Goal: Task Accomplishment & Management: Manage account settings

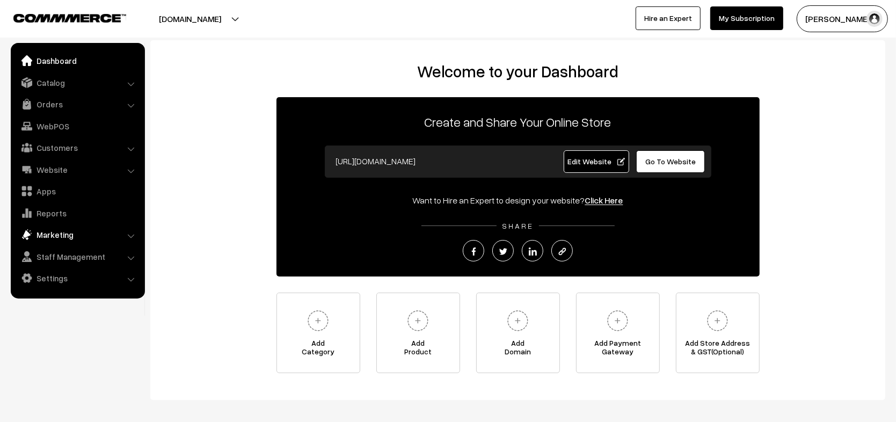
click at [79, 234] on link "Marketing" at bounding box center [77, 234] width 128 height 19
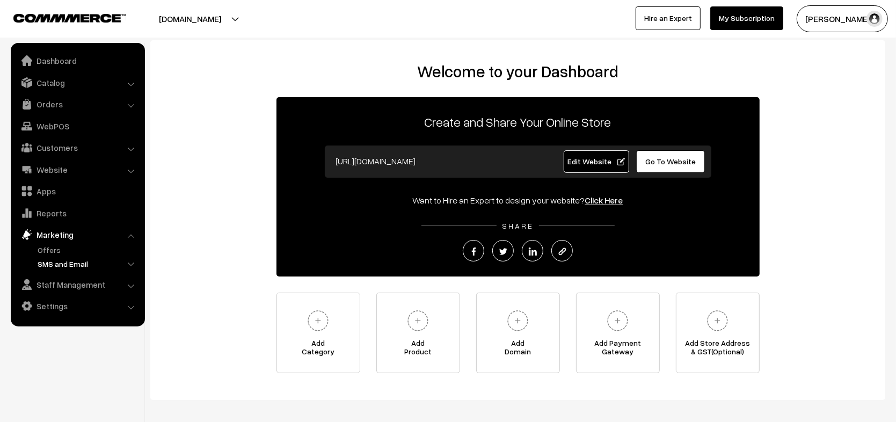
click at [64, 266] on link "SMS and Email" at bounding box center [88, 263] width 106 height 11
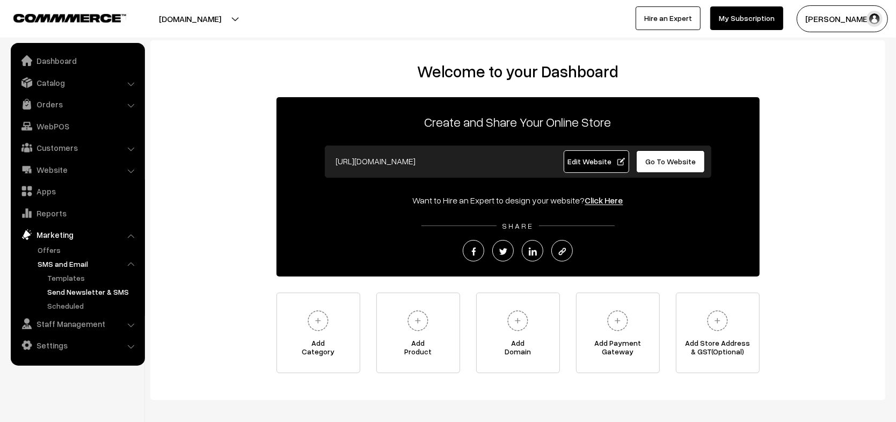
click at [72, 290] on link "Send Newsletter & SMS" at bounding box center [93, 291] width 97 height 11
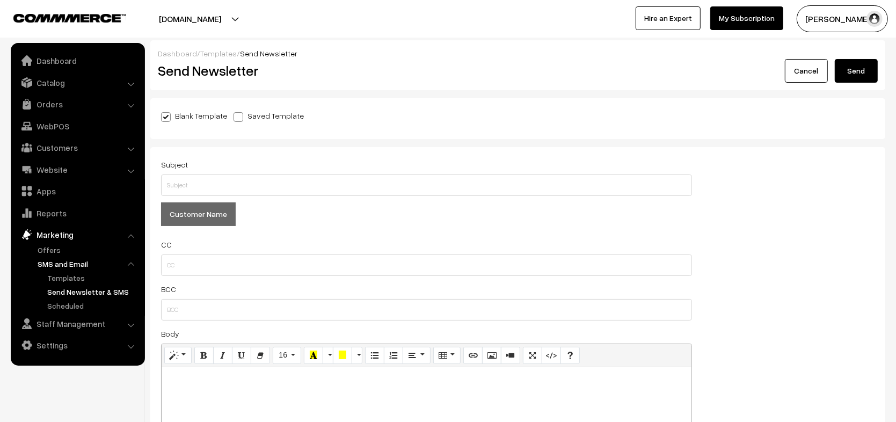
scroll to position [435, 0]
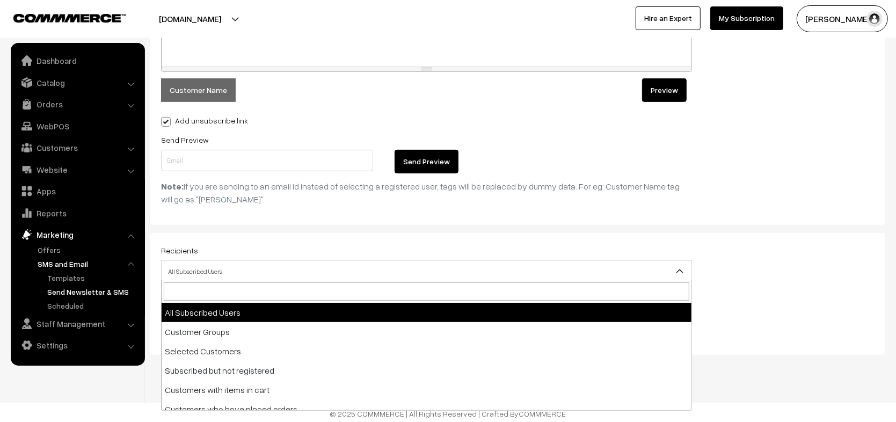
click at [353, 266] on span "All Subscribed Users" at bounding box center [427, 271] width 530 height 19
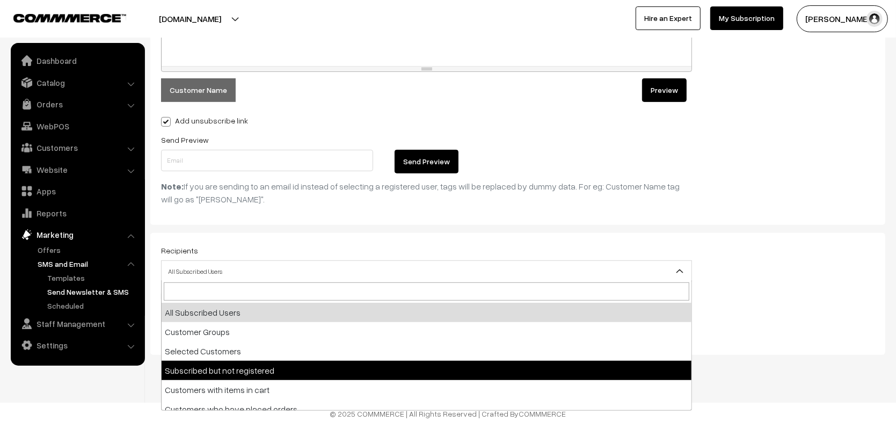
scroll to position [8, 0]
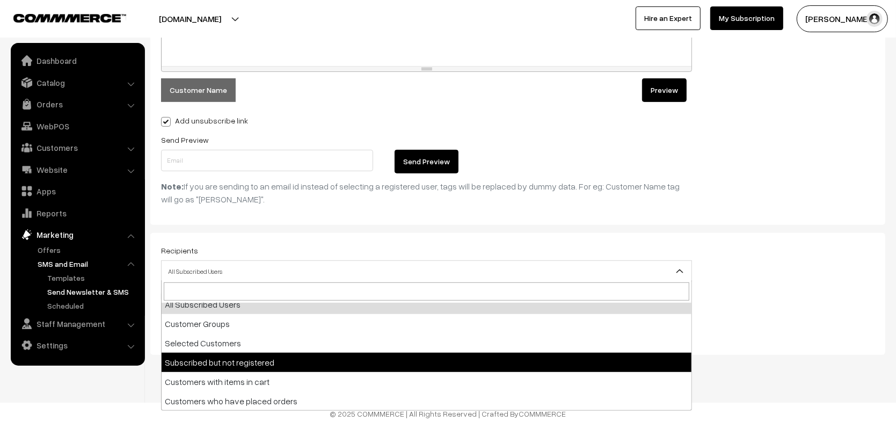
select select "4"
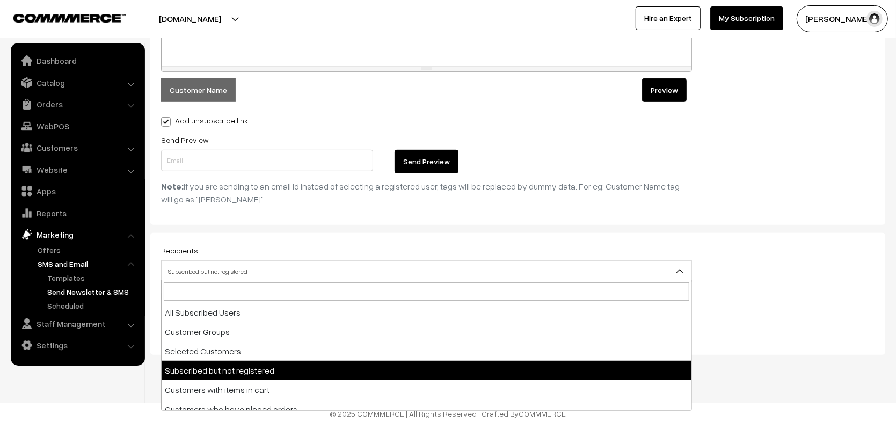
click at [253, 263] on span "Subscribed but not registered" at bounding box center [427, 271] width 530 height 19
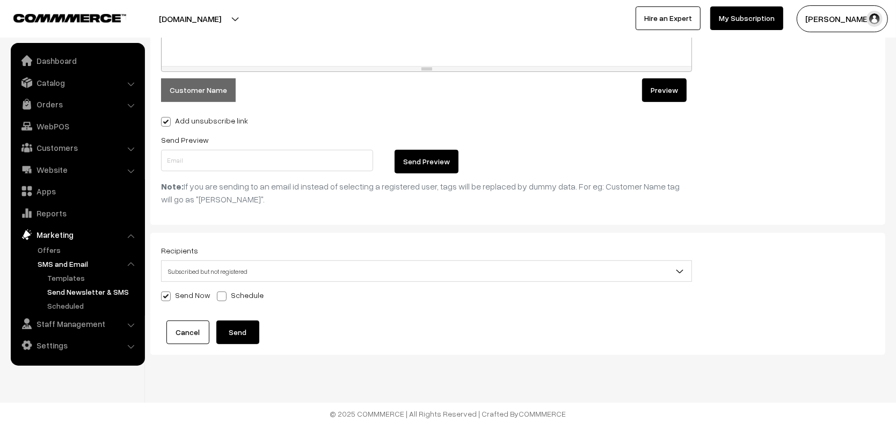
click at [253, 263] on span "Subscribed but not registered" at bounding box center [427, 271] width 530 height 19
click at [65, 347] on link "Settings" at bounding box center [77, 344] width 128 height 19
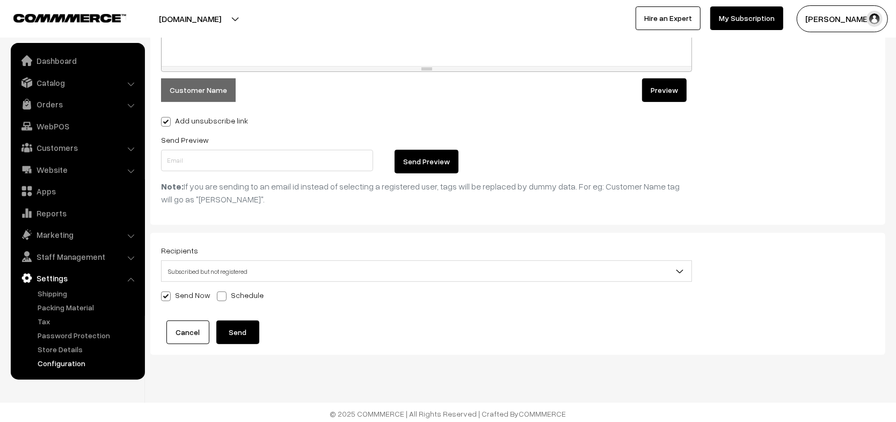
click at [57, 363] on link "Configuration" at bounding box center [88, 362] width 106 height 11
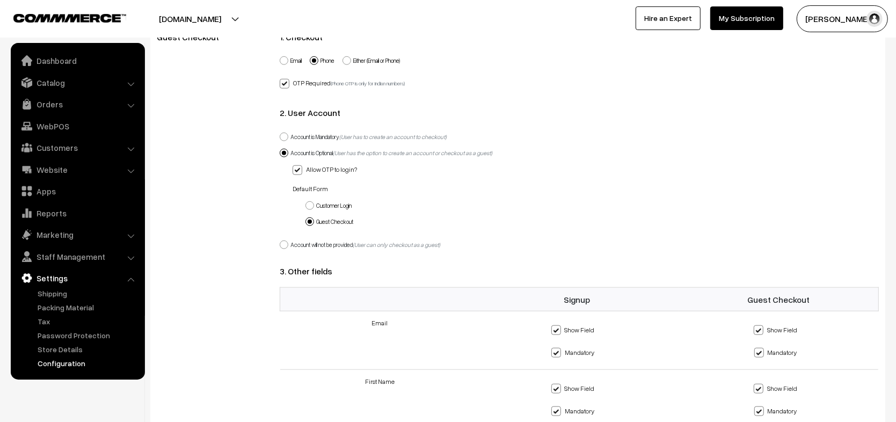
scroll to position [862, 0]
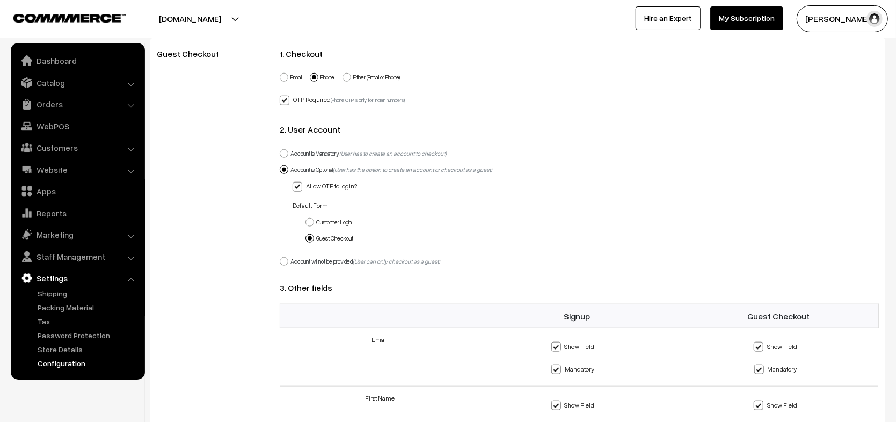
click at [314, 257] on label "Account will not be provided (User can only checkout as a guest)" at bounding box center [360, 261] width 160 height 9
click at [281, 252] on input "Account will not be provided (User can only checkout as a guest)" at bounding box center [277, 255] width 7 height 7
radio input "true"
checkbox input "false"
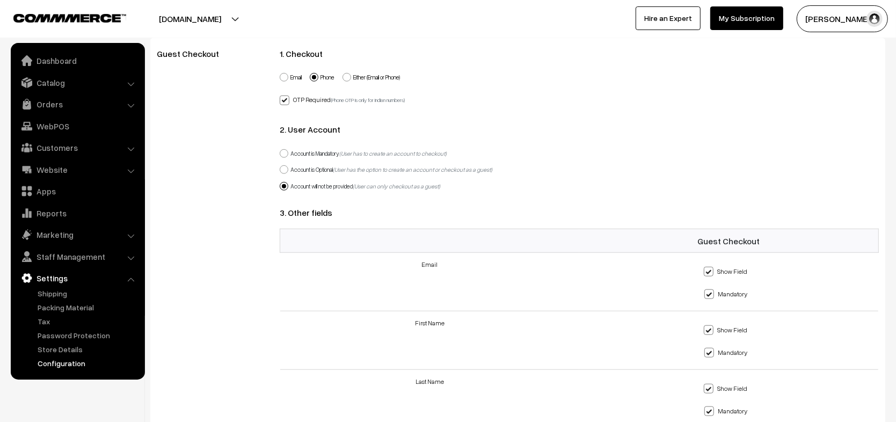
click at [308, 151] on label "Account is Mandatory (User has to create an account to checkout)" at bounding box center [363, 153] width 167 height 9
click at [281, 151] on input "Account is Mandatory (User has to create an account to checkout)" at bounding box center [277, 147] width 7 height 7
radio input "true"
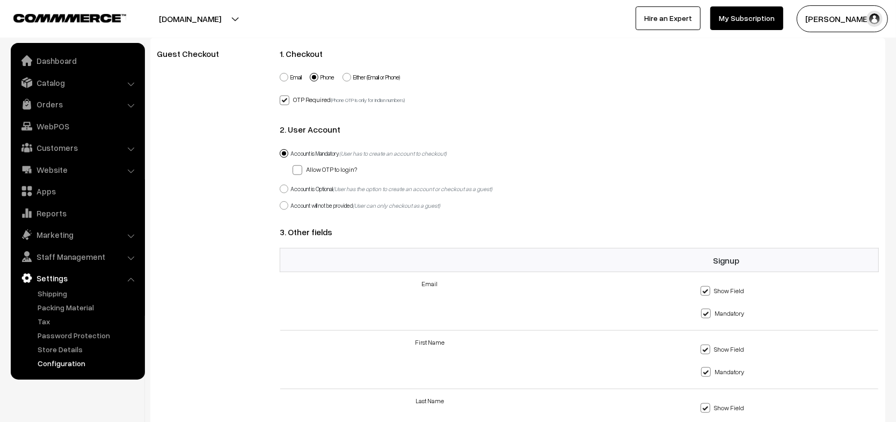
click at [319, 189] on div "Account is Optional (User has the option to create an account or checkout as a …" at bounding box center [579, 189] width 599 height 17
click at [324, 185] on label "Account is Optional (User has the option to create an account or checkout as a …" at bounding box center [386, 189] width 213 height 9
click at [281, 183] on input "Account is Optional (User has the option to create an account or checkout as a …" at bounding box center [277, 182] width 7 height 7
radio input "true"
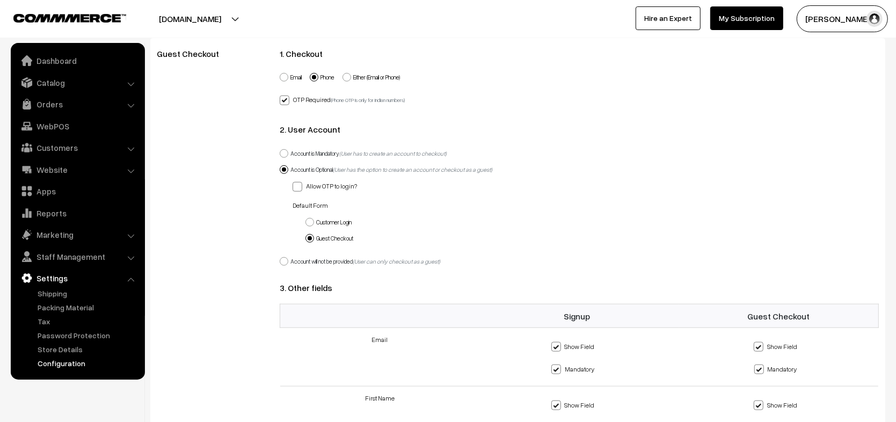
click at [308, 257] on label "Account will not be provided (User can only checkout as a guest)" at bounding box center [360, 261] width 160 height 9
click at [281, 253] on input "Account will not be provided (User can only checkout as a guest)" at bounding box center [277, 255] width 7 height 7
radio input "true"
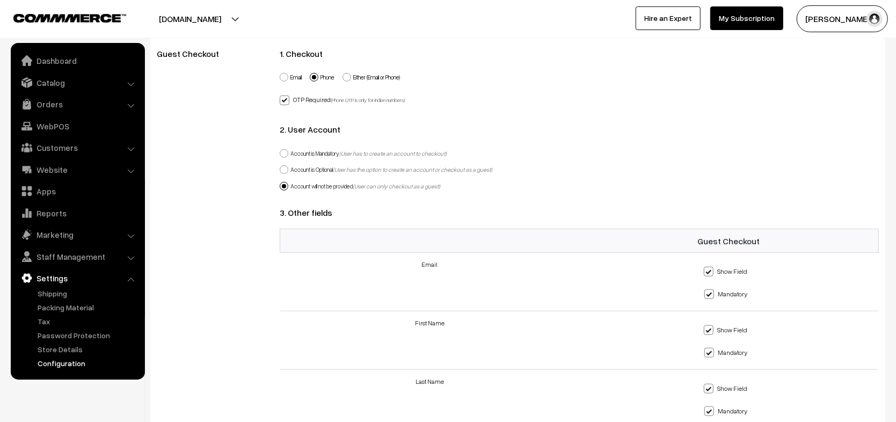
click at [313, 165] on label "Account is Optional (User has the option to create an account or checkout as a …" at bounding box center [386, 169] width 213 height 9
click at [281, 163] on input "Account is Optional (User has the option to create an account or checkout as a …" at bounding box center [277, 163] width 7 height 7
radio input "true"
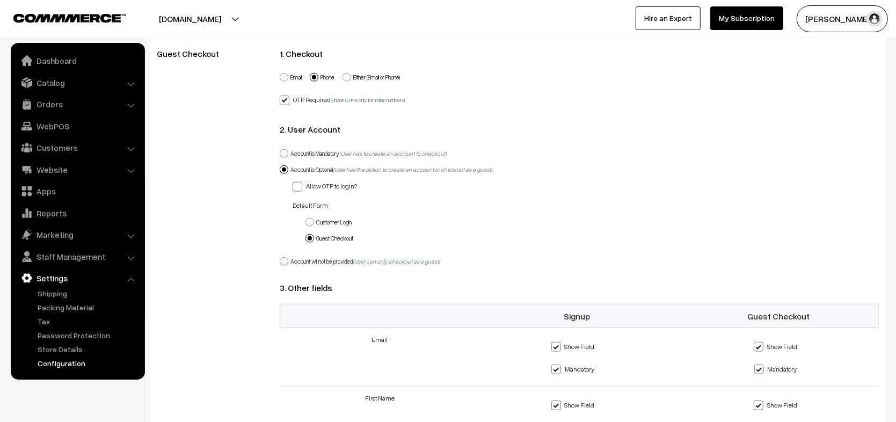
click at [317, 155] on div "Account is Mandatory (User has to create an account to checkout)" at bounding box center [579, 154] width 599 height 17
click at [318, 153] on label "Account is Mandatory (User has to create an account to checkout)" at bounding box center [363, 153] width 167 height 9
click at [281, 151] on input "Account is Mandatory (User has to create an account to checkout)" at bounding box center [277, 147] width 7 height 7
radio input "true"
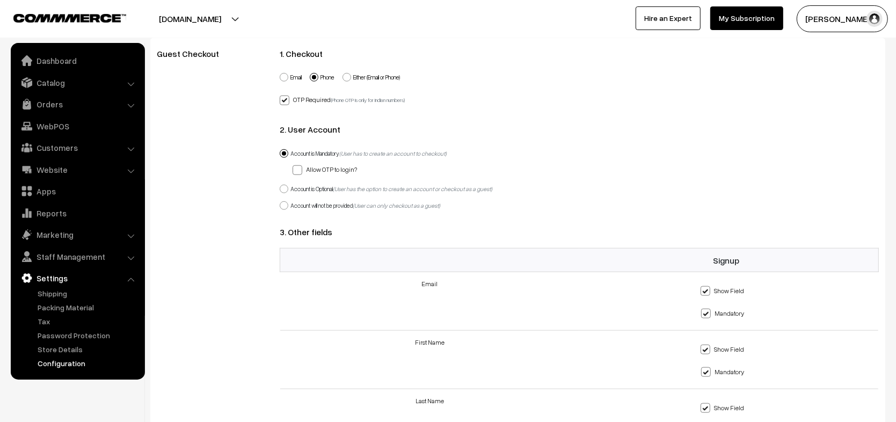
click at [319, 204] on div "Account will not be provided (User can only checkout as a guest)" at bounding box center [579, 206] width 599 height 17
click at [324, 201] on label "Account will not be provided (User can only checkout as a guest)" at bounding box center [360, 205] width 160 height 9
click at [281, 201] on input "Account will not be provided (User can only checkout as a guest)" at bounding box center [277, 199] width 7 height 7
radio input "true"
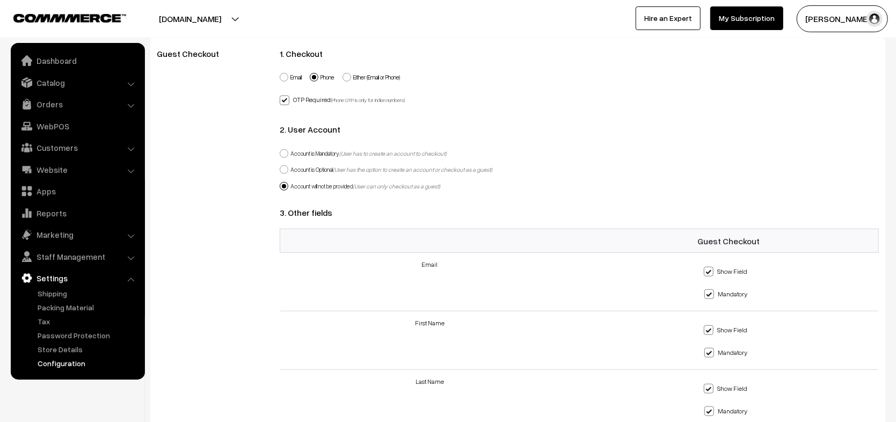
click at [313, 165] on label "Account is Optional (User has the option to create an account or checkout as a …" at bounding box center [386, 169] width 213 height 9
click at [281, 163] on input "Account is Optional (User has the option to create an account or checkout as a …" at bounding box center [277, 163] width 7 height 7
radio input "true"
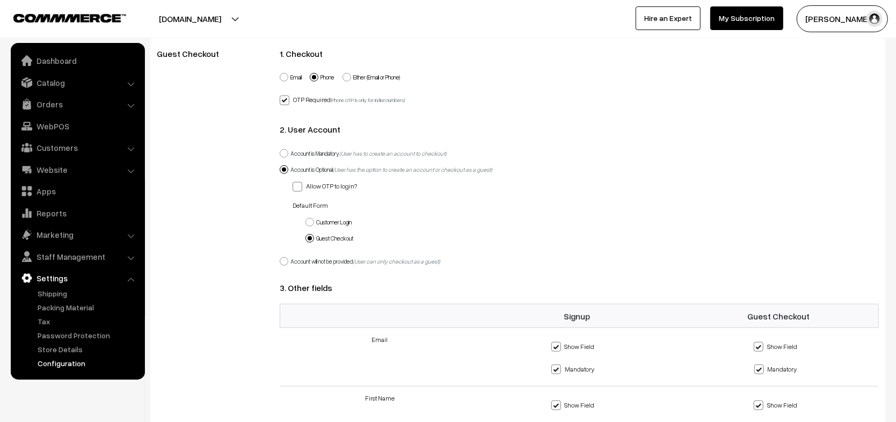
click at [318, 149] on label "Account is Mandatory (User has to create an account to checkout)" at bounding box center [363, 153] width 167 height 9
click at [281, 144] on input "Account is Mandatory (User has to create an account to checkout)" at bounding box center [277, 147] width 7 height 7
radio input "true"
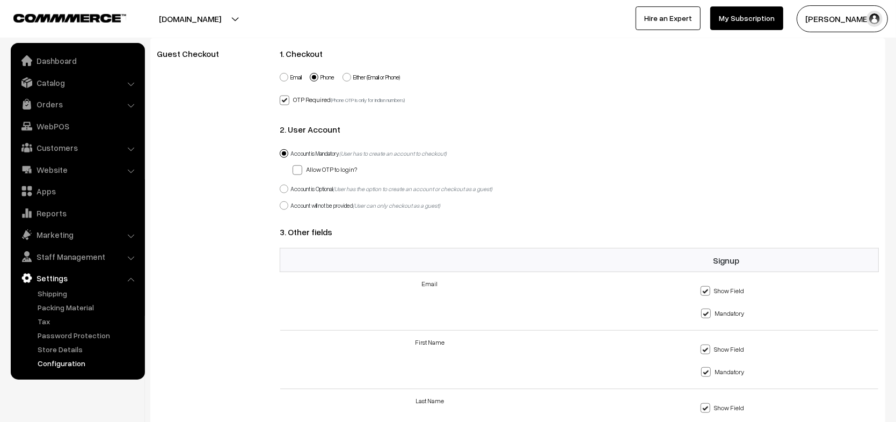
click at [326, 201] on label "Account will not be provided (User can only checkout as a guest)" at bounding box center [360, 205] width 160 height 9
click at [281, 201] on input "Account will not be provided (User can only checkout as a guest)" at bounding box center [277, 199] width 7 height 7
radio input "true"
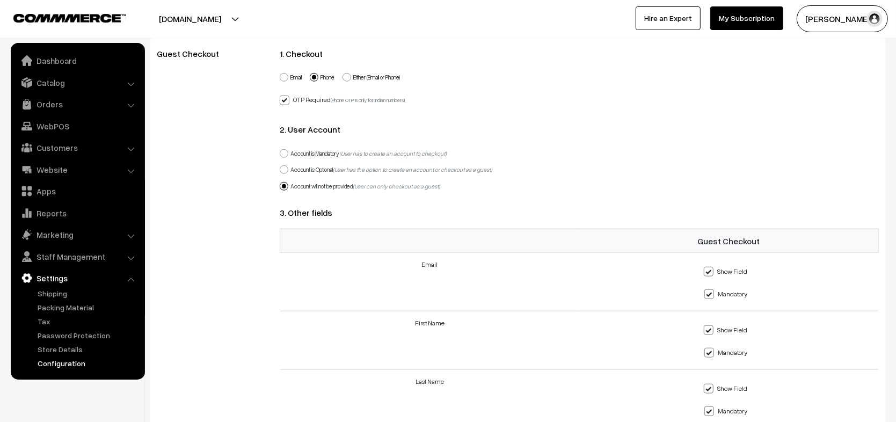
click at [323, 150] on label "Account is Mandatory (User has to create an account to checkout)" at bounding box center [363, 153] width 167 height 9
click at [281, 150] on input "Account is Mandatory (User has to create an account to checkout)" at bounding box center [277, 147] width 7 height 7
radio input "true"
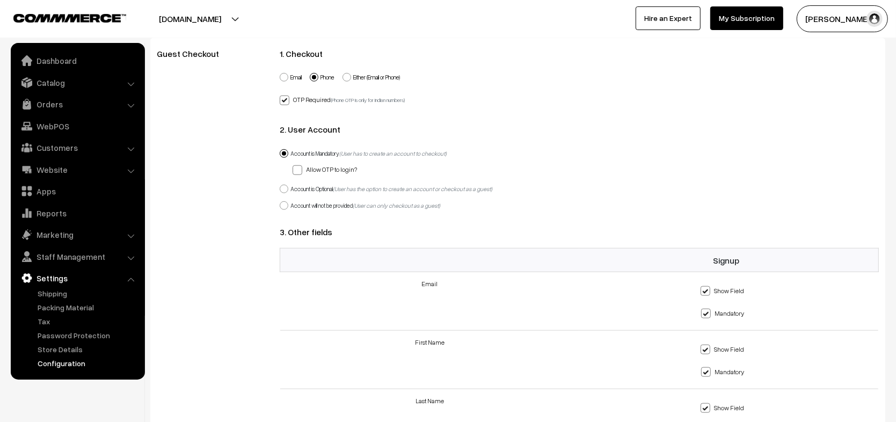
drag, startPoint x: 344, startPoint y: 150, endPoint x: 290, endPoint y: 151, distance: 53.7
click at [290, 151] on label "Account is Mandatory (User has to create an account to checkout)" at bounding box center [363, 153] width 167 height 9
copy label "Account is Mandatory"
drag, startPoint x: 291, startPoint y: 185, endPoint x: 340, endPoint y: 186, distance: 48.8
click at [340, 186] on label "Account is Optional (User has the option to create an account or checkout as a …" at bounding box center [386, 189] width 213 height 9
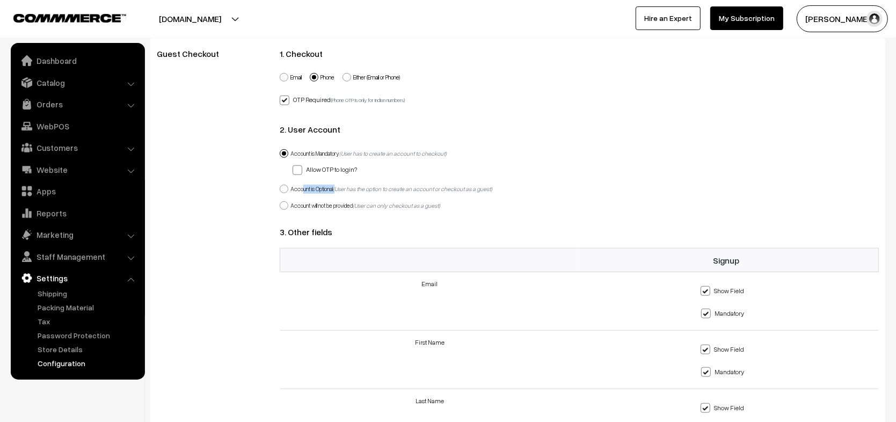
drag, startPoint x: 290, startPoint y: 201, endPoint x: 360, endPoint y: 202, distance: 69.8
click at [360, 202] on label "Account will not be provided (User can only checkout as a guest)" at bounding box center [360, 205] width 160 height 9
copy label "Account will not be provided"
click at [577, 248] on th at bounding box center [429, 260] width 299 height 24
copy label "Account is Optional"
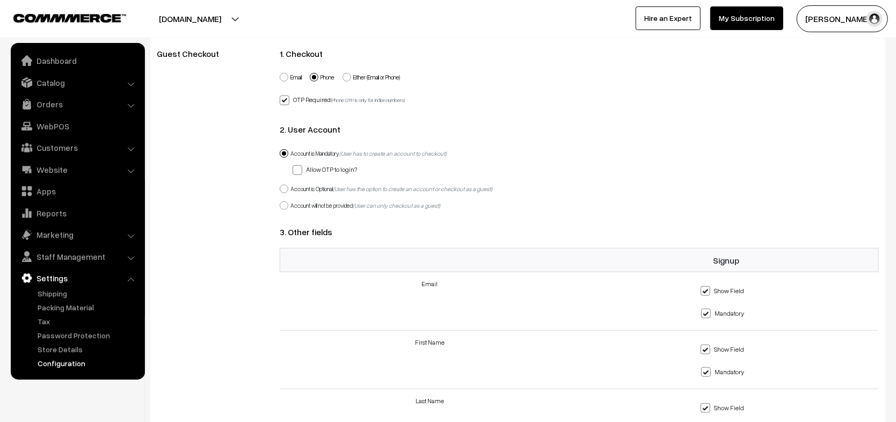
drag, startPoint x: 289, startPoint y: 184, endPoint x: 338, endPoint y: 186, distance: 48.9
click at [338, 186] on label "Account is Optional (User has the option to create an account or checkout as a …" at bounding box center [386, 189] width 213 height 9
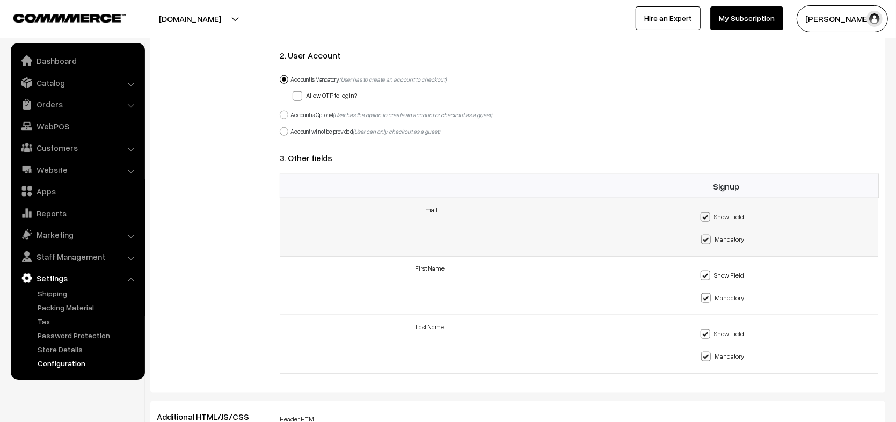
scroll to position [951, 0]
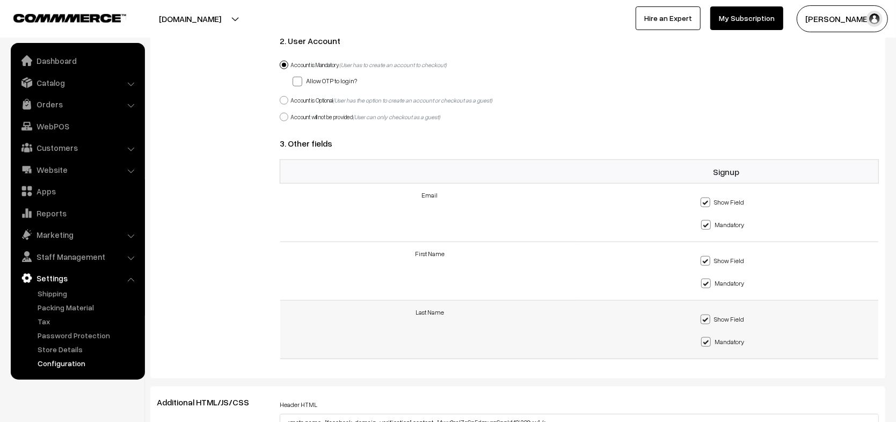
click at [450, 301] on td "Last Name" at bounding box center [429, 330] width 299 height 58
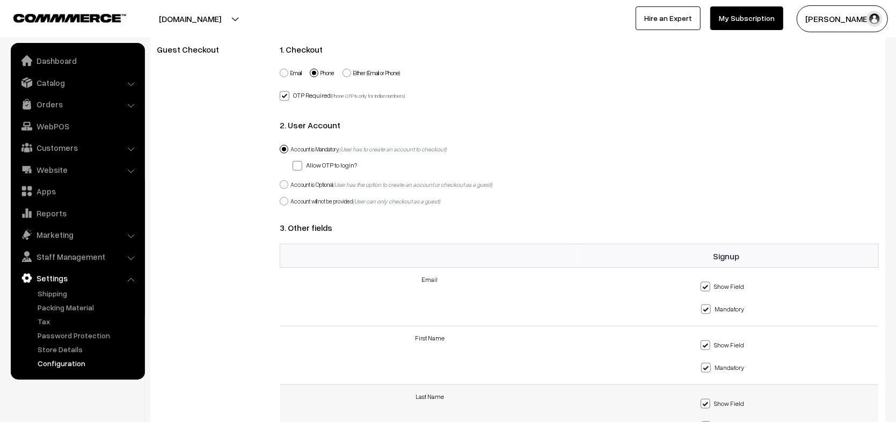
scroll to position [817, 0]
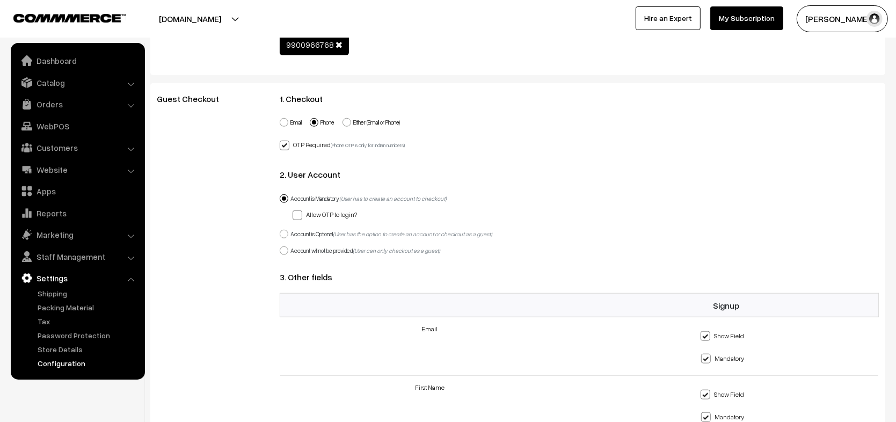
click at [377, 122] on label "Either (Email or Phone)" at bounding box center [370, 122] width 57 height 9
click at [344, 120] on input "Either (Email or Phone)" at bounding box center [340, 116] width 7 height 7
radio input "true"
checkbox input "false"
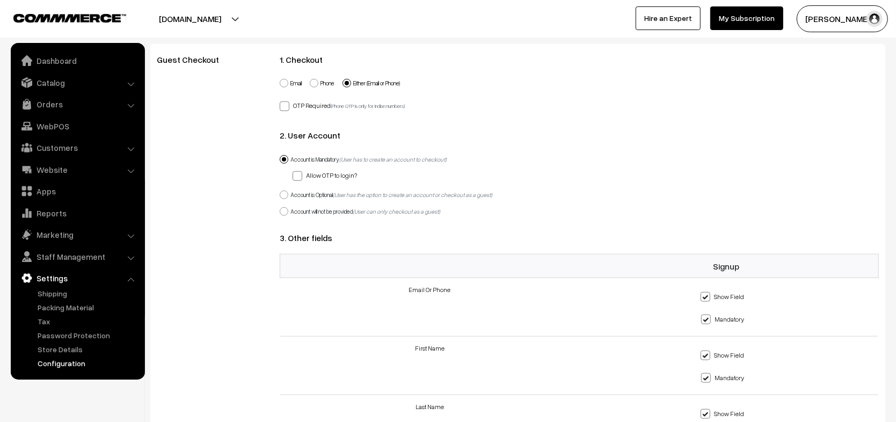
scroll to position [854, 0]
click at [319, 86] on label "Phone" at bounding box center [322, 85] width 25 height 9
click at [311, 83] on input "Phone" at bounding box center [307, 79] width 7 height 7
radio input "true"
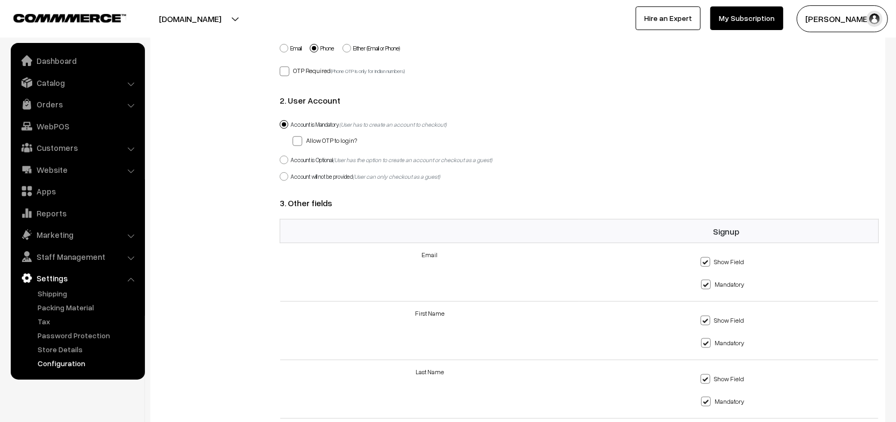
scroll to position [889, 0]
click at [322, 175] on label "Account will not be provided (User can only checkout as a guest)" at bounding box center [360, 179] width 160 height 9
click at [281, 172] on input "Account will not be provided (User can only checkout as a guest)" at bounding box center [277, 173] width 7 height 7
radio input "true"
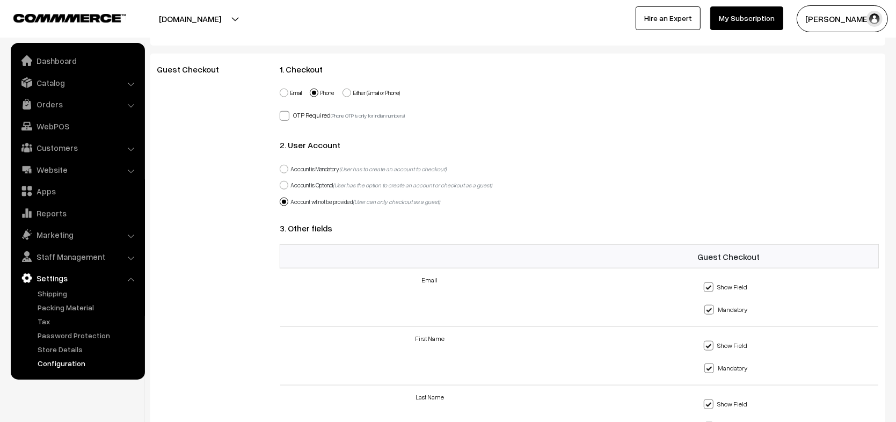
scroll to position [842, 0]
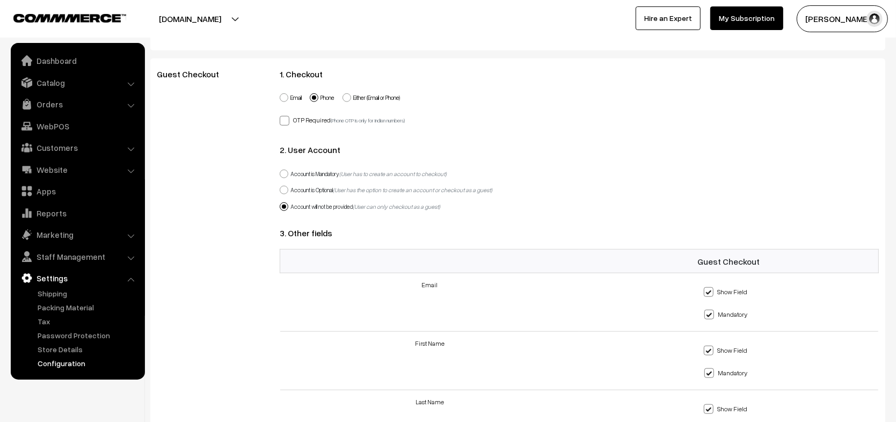
click at [376, 96] on label "Either (Email or Phone)" at bounding box center [370, 97] width 57 height 9
click at [344, 95] on input "Either (Email or Phone)" at bounding box center [340, 91] width 7 height 7
radio input "true"
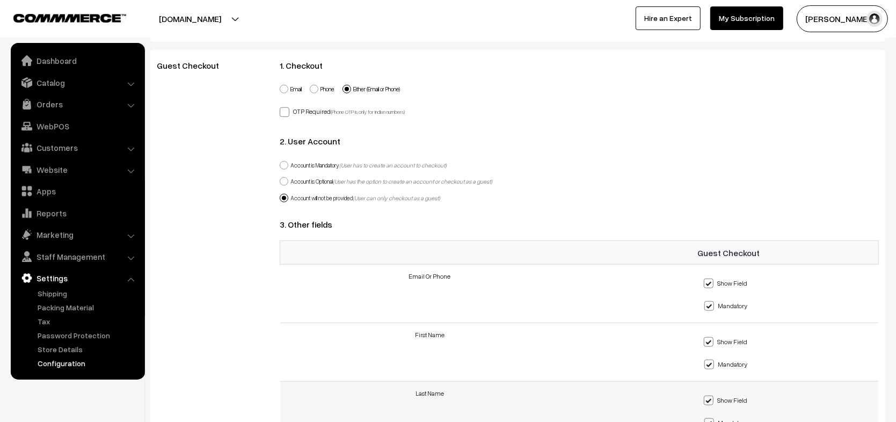
scroll to position [833, 0]
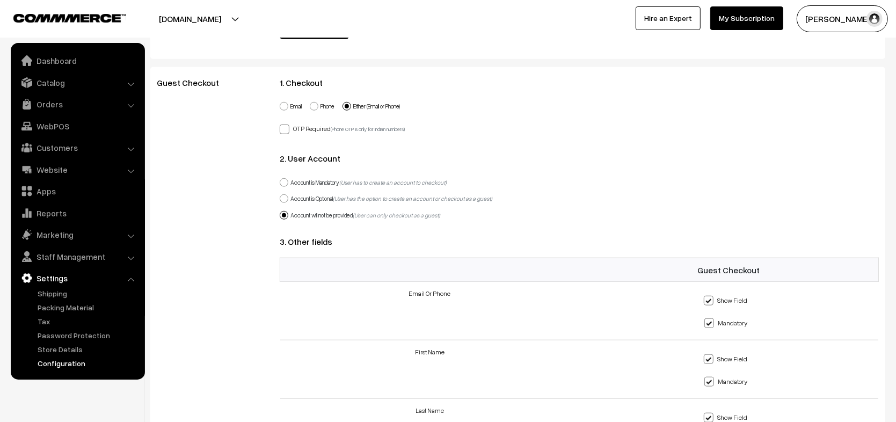
click at [323, 194] on label "Account is Optional (User has the option to create an account or checkout as a …" at bounding box center [386, 198] width 213 height 9
click at [281, 192] on input "Account is Optional (User has the option to create an account or checkout as a …" at bounding box center [277, 192] width 7 height 7
radio input "true"
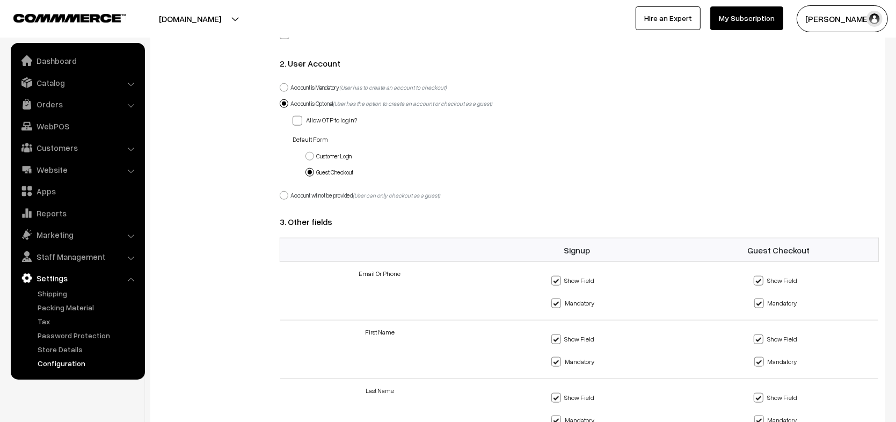
scroll to position [927, 0]
click at [336, 153] on label "Customer Login" at bounding box center [328, 157] width 46 height 9
click at [307, 151] on input "Customer Login" at bounding box center [303, 151] width 7 height 7
radio input "true"
click at [337, 170] on label "Guest Checkout" at bounding box center [329, 174] width 48 height 9
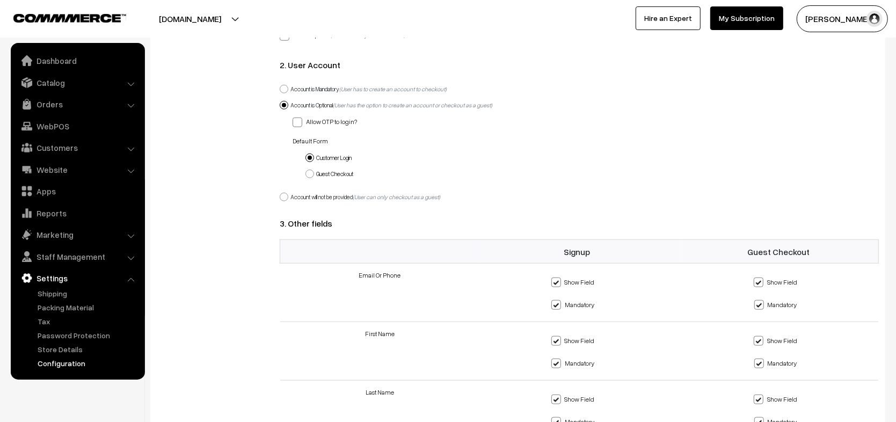
click at [307, 167] on input "Guest Checkout" at bounding box center [303, 167] width 7 height 7
radio input "true"
click at [341, 118] on label "Allow OTP to login?" at bounding box center [324, 120] width 64 height 11
click at [299, 118] on input "Allow OTP to login?" at bounding box center [295, 120] width 7 height 7
click at [341, 118] on label "Allow OTP to login?" at bounding box center [324, 120] width 64 height 11
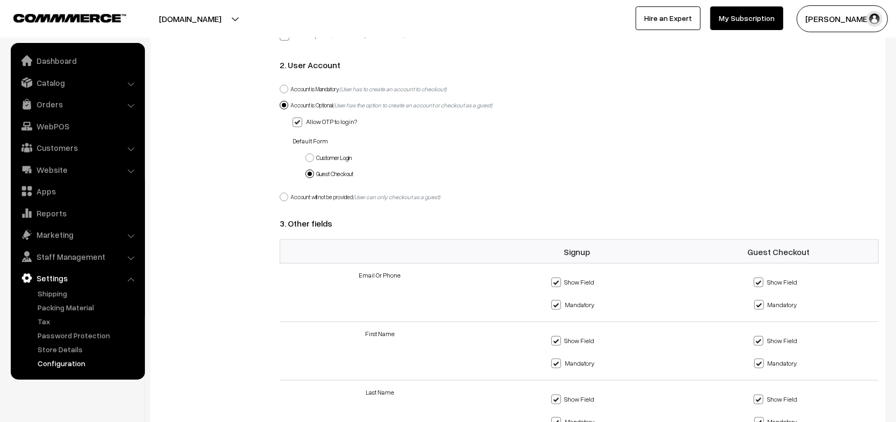
click at [299, 118] on input "Allow OTP to login?" at bounding box center [295, 120] width 7 height 7
checkbox input "false"
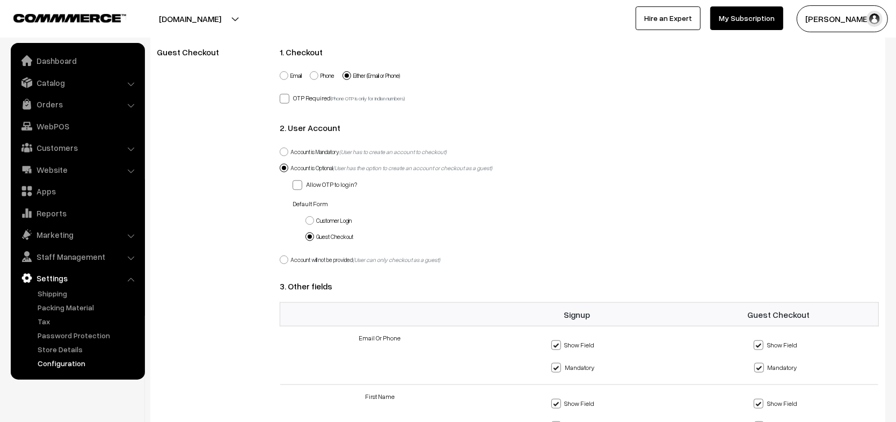
scroll to position [858, 0]
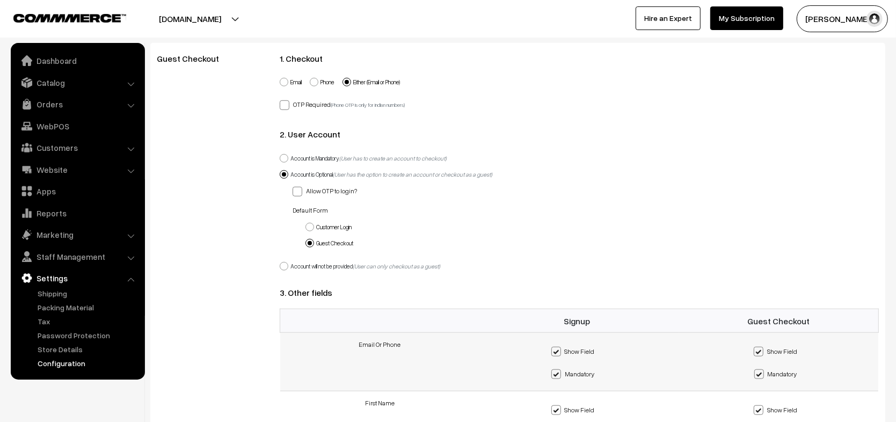
click at [444, 382] on td "Email Or Phone" at bounding box center [380, 362] width 200 height 58
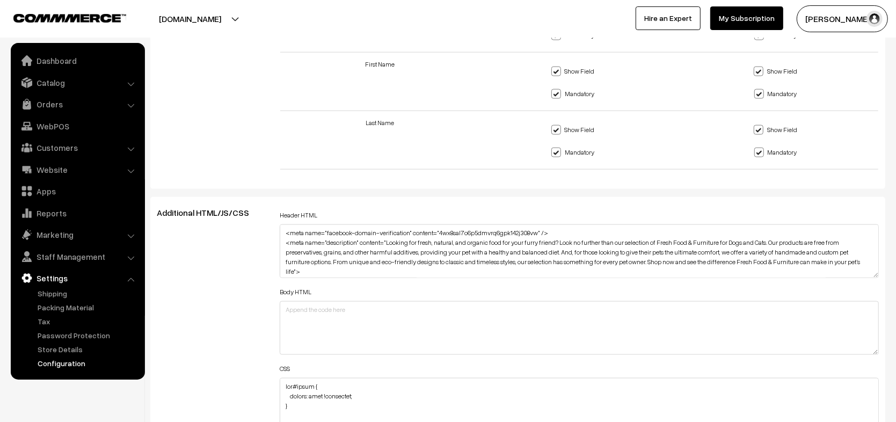
scroll to position [1226, 0]
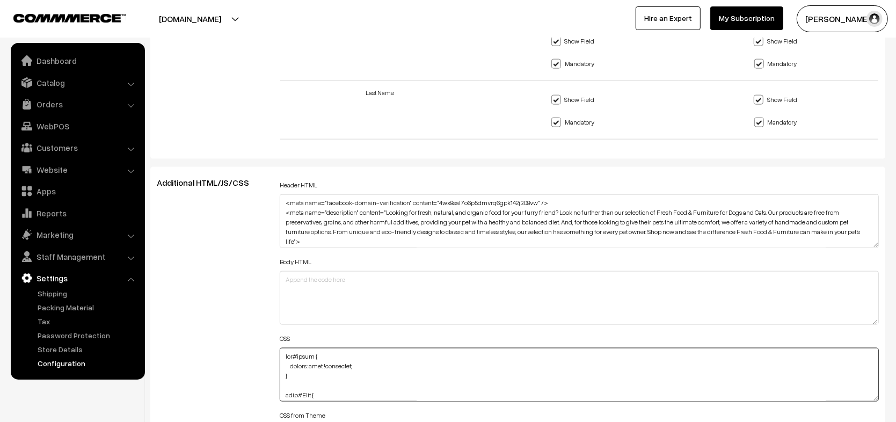
paste textarea "so we can proceed adding these fields in websitebuilder itself"
type textarea "img#image { height: auto !important; } span#Logo {so we can proceed adding thes…"
